Goal: Navigation & Orientation: Find specific page/section

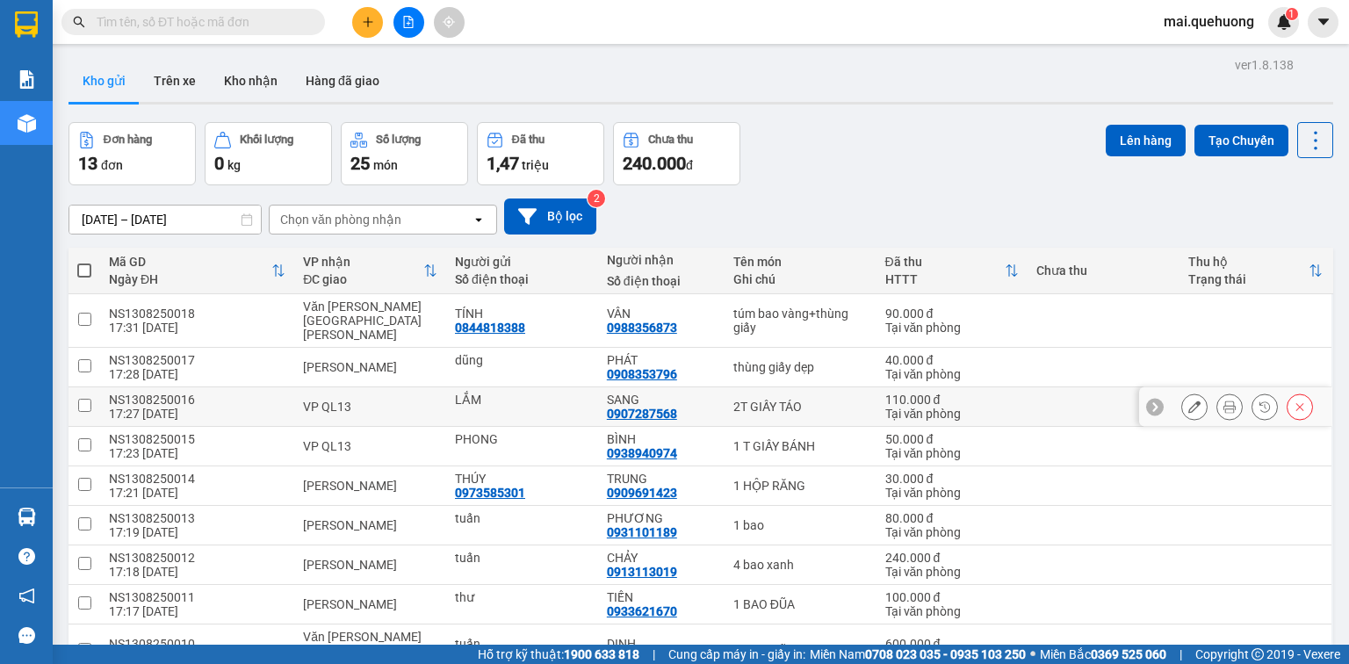
scroll to position [113, 0]
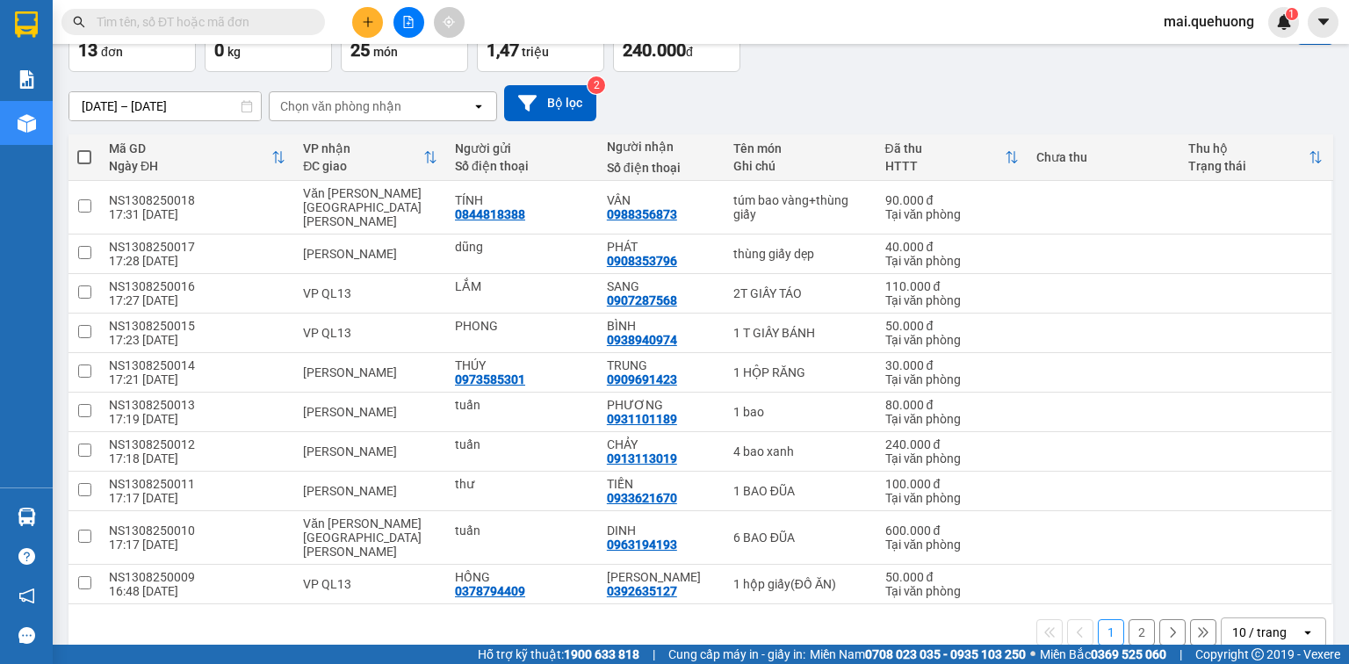
click at [1259, 624] on div "10 / trang" at bounding box center [1259, 633] width 54 height 18
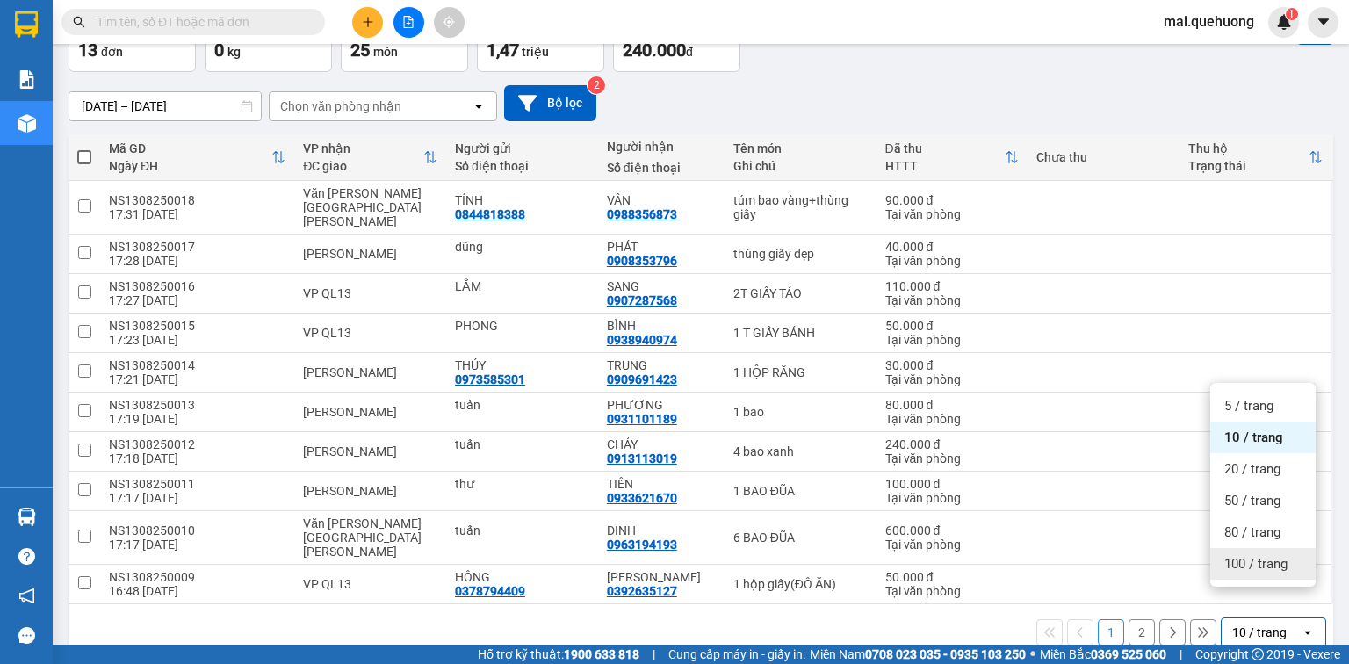
click at [1224, 555] on span "100 / trang" at bounding box center [1255, 564] width 63 height 18
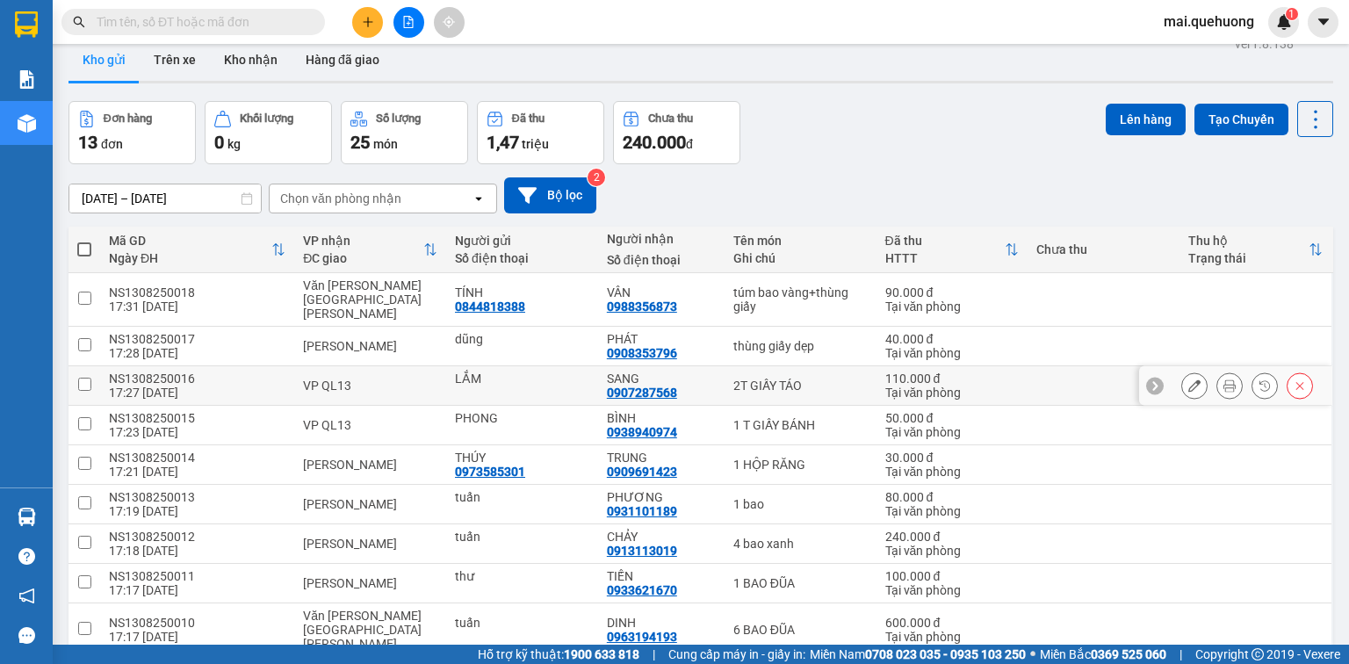
scroll to position [0, 0]
